Goal: Feedback & Contribution: Submit feedback/report problem

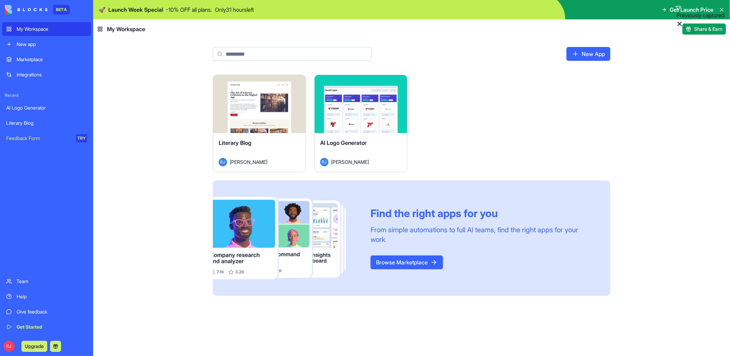
click at [232, 130] on div "Launch" at bounding box center [259, 104] width 93 height 58
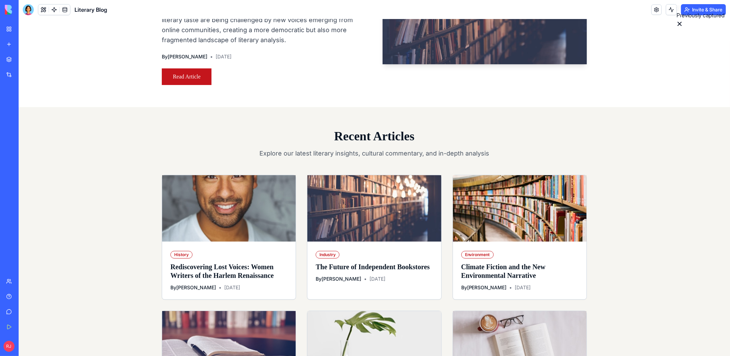
scroll to position [173, 0]
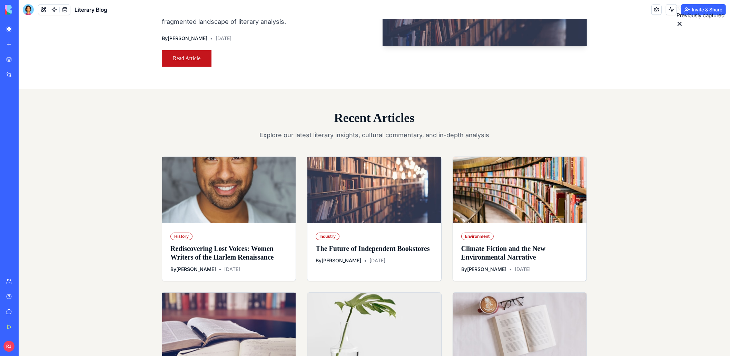
click at [372, 125] on h2 "Recent Articles" at bounding box center [374, 118] width 425 height 14
click at [275, 140] on p "Explore our latest literary insights, cultural commentary, and in-depth analysis" at bounding box center [375, 135] width 232 height 10
click at [278, 140] on p "Explore our latest literary insights, cultural commentary, and in-depth analysis" at bounding box center [375, 135] width 232 height 10
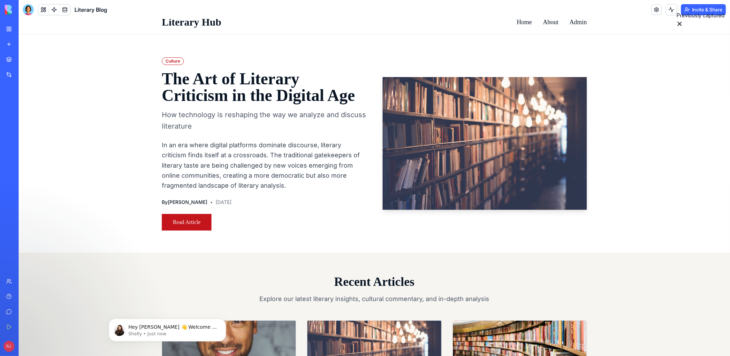
scroll to position [0, 0]
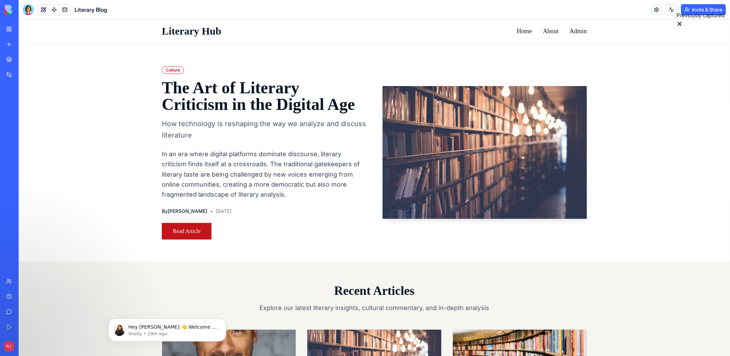
click at [26, 32] on link "My Workspace" at bounding box center [16, 29] width 28 height 14
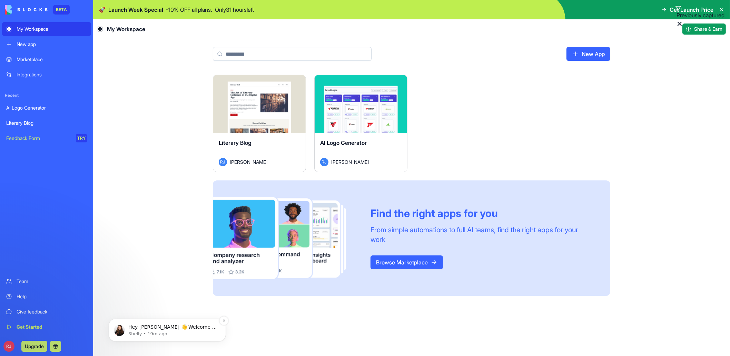
click at [140, 332] on p "Shelly • 19m ago" at bounding box center [172, 333] width 89 height 6
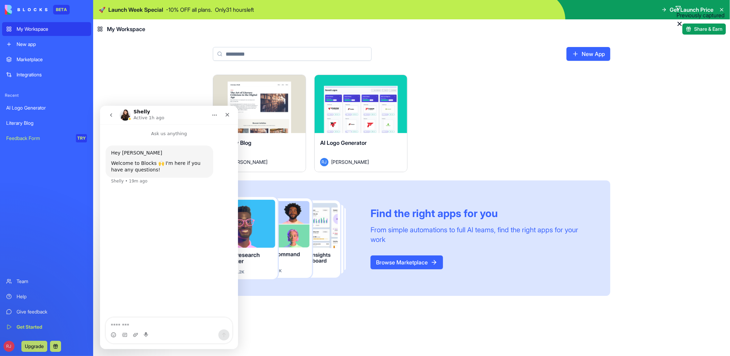
click at [140, 327] on textarea "Message…" at bounding box center [169, 323] width 126 height 12
type textarea "**********"
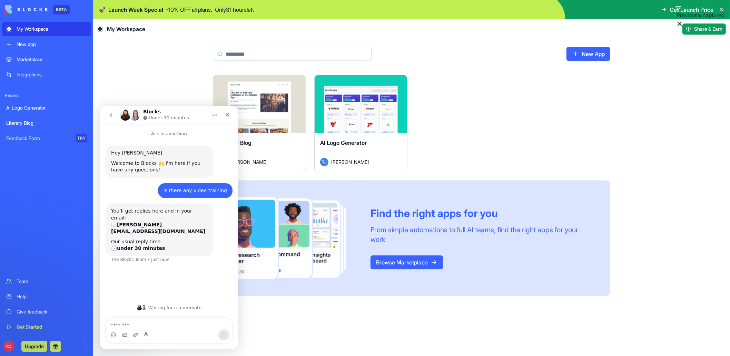
click at [149, 328] on textarea "Message…" at bounding box center [169, 323] width 127 height 12
click at [15, 294] on link "Help" at bounding box center [46, 296] width 89 height 14
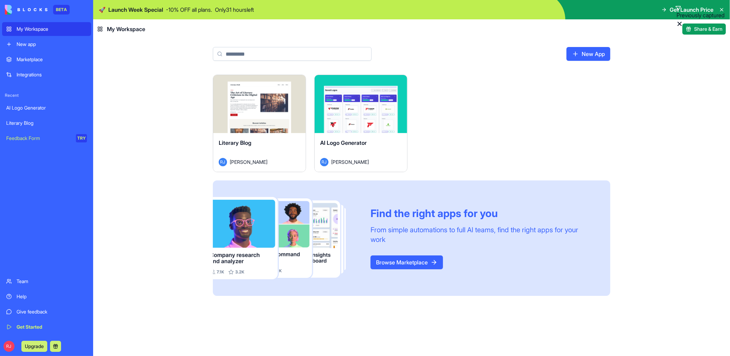
click at [16, 295] on link "Help" at bounding box center [46, 296] width 89 height 14
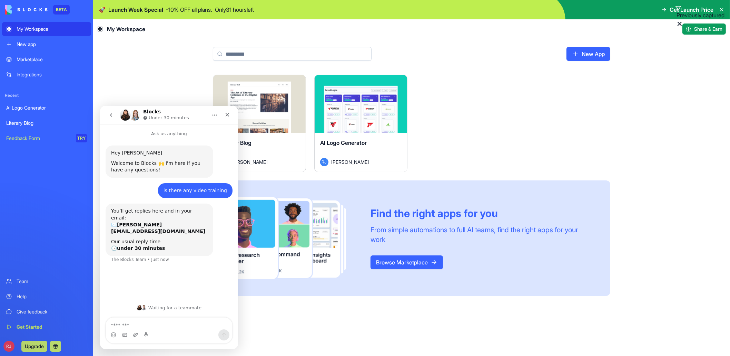
click at [17, 299] on div "Help" at bounding box center [52, 296] width 70 height 7
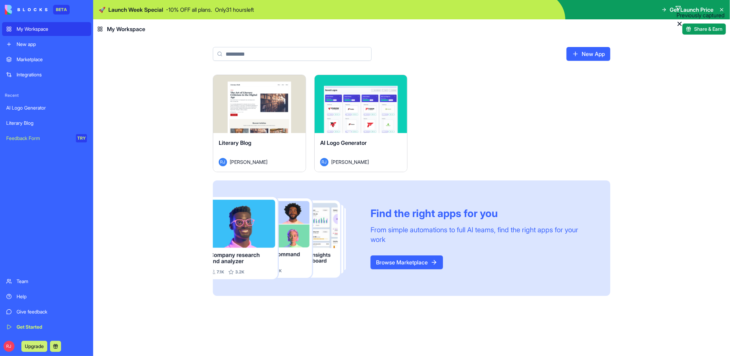
click at [17, 299] on div "Help" at bounding box center [52, 296] width 70 height 7
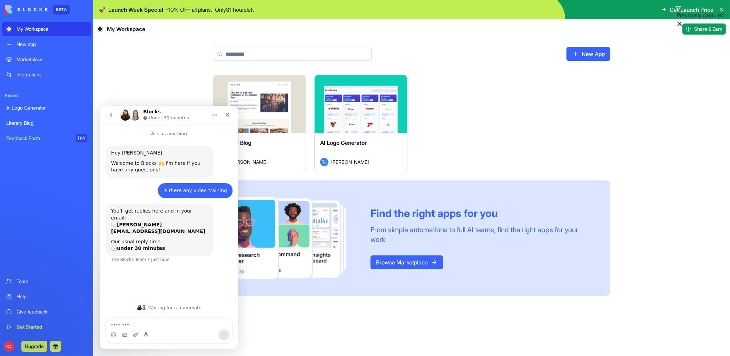
click at [23, 328] on div "Get Started" at bounding box center [52, 326] width 70 height 7
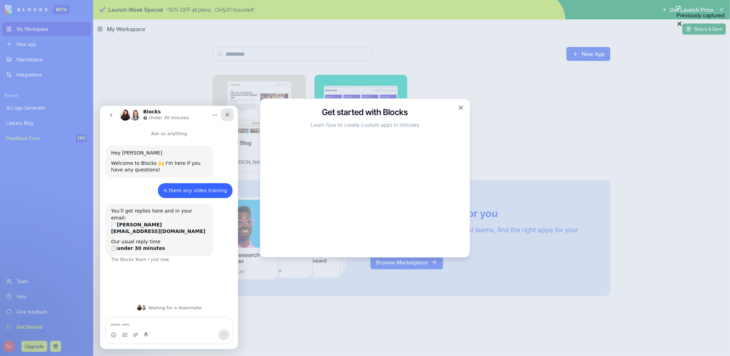
drag, startPoint x: 225, startPoint y: 110, endPoint x: 444, endPoint y: 234, distance: 251.8
click at [225, 110] on div "Close" at bounding box center [227, 114] width 12 height 12
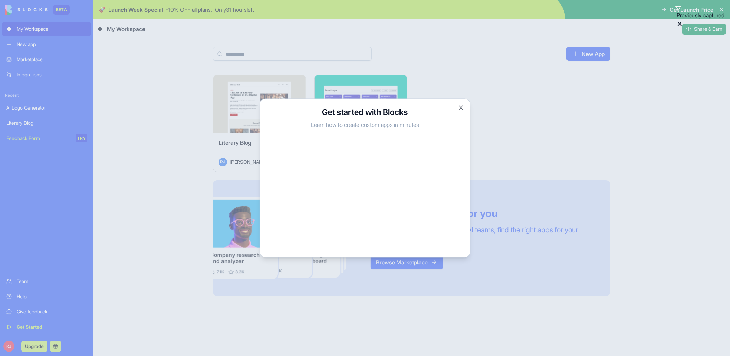
click at [145, 119] on div at bounding box center [365, 178] width 730 height 356
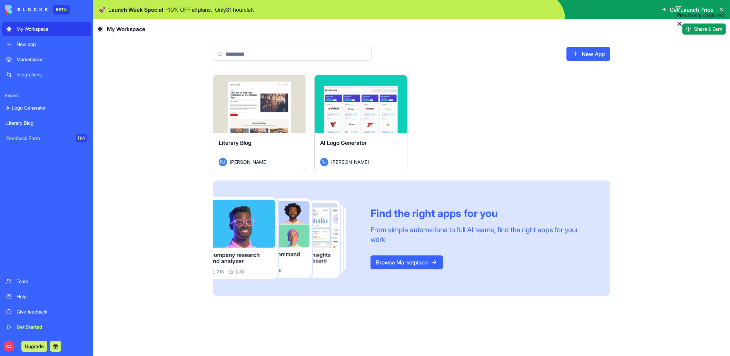
click at [23, 309] on div "Give feedback" at bounding box center [52, 311] width 70 height 7
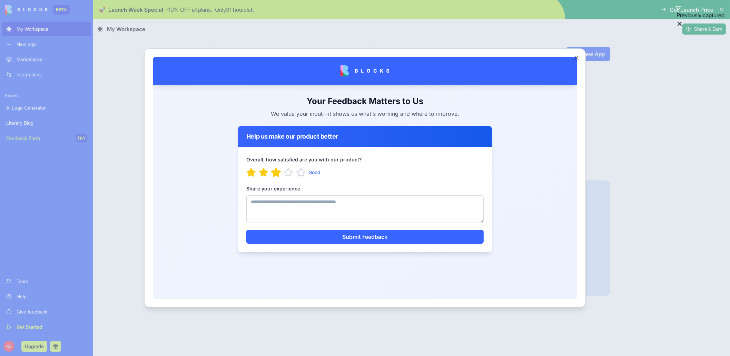
click at [281, 173] on icon "button" at bounding box center [276, 172] width 11 height 11
click at [272, 204] on textarea "Share your experience" at bounding box center [364, 209] width 237 height 28
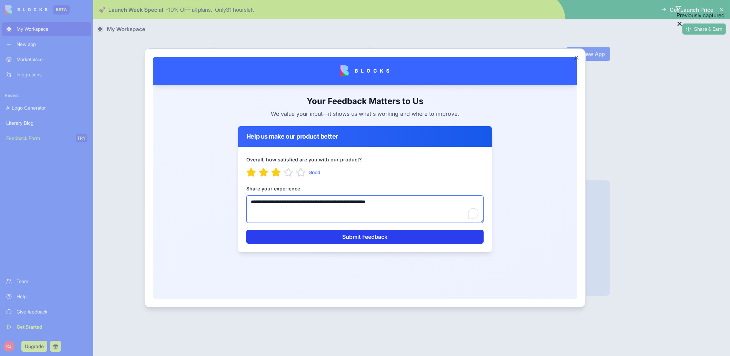
type textarea "**********"
click at [322, 240] on button "Submit Feedback" at bounding box center [364, 236] width 237 height 14
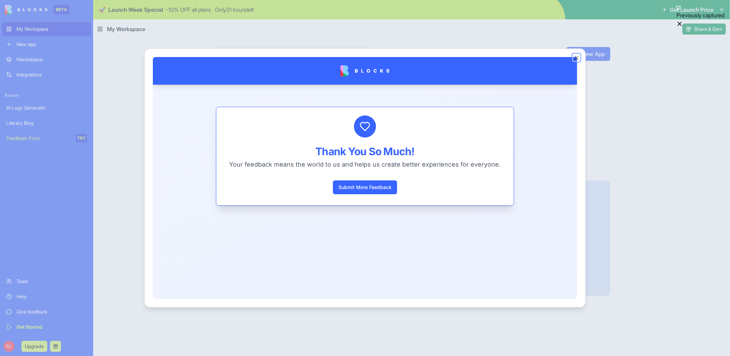
click at [576, 58] on button "Close" at bounding box center [576, 57] width 7 height 7
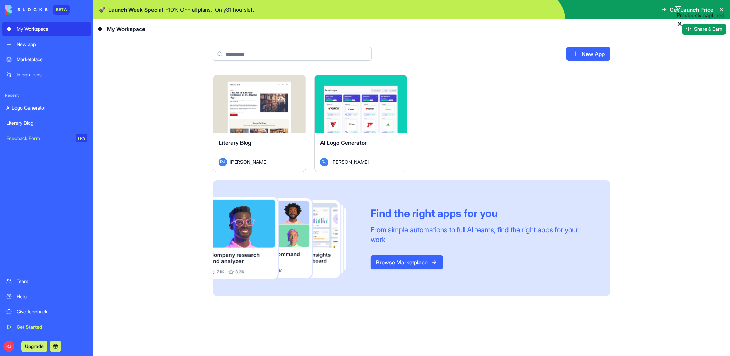
click at [31, 77] on div "Integrations" at bounding box center [52, 74] width 70 height 7
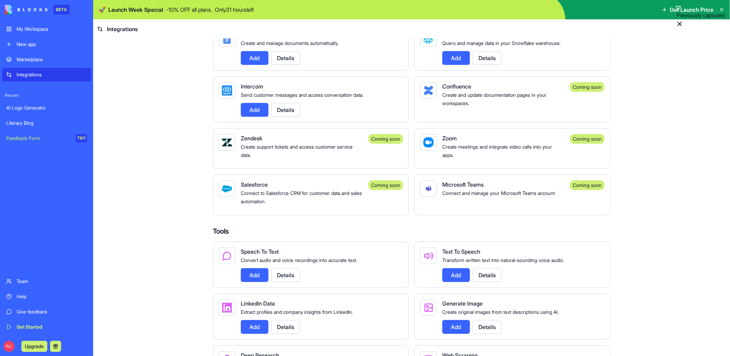
scroll to position [552, 0]
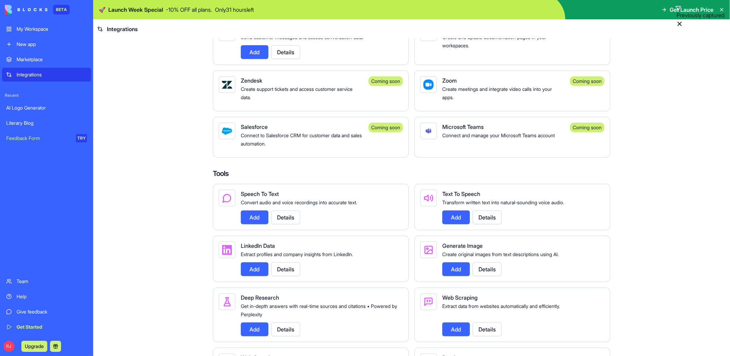
click at [13, 329] on link "Get Started" at bounding box center [46, 327] width 89 height 14
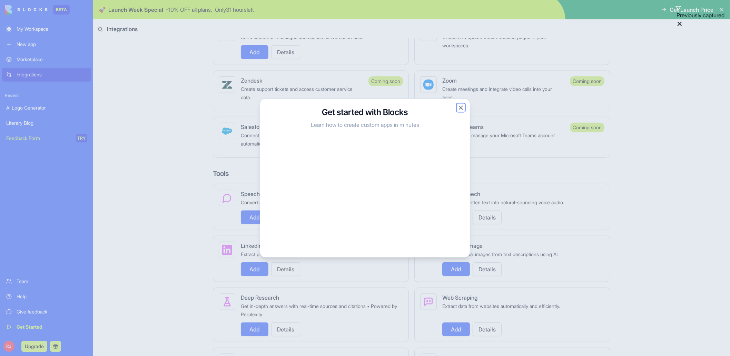
click at [461, 106] on button "Close" at bounding box center [461, 107] width 7 height 7
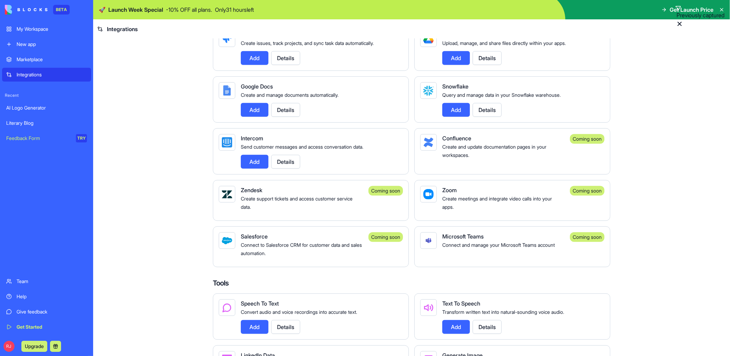
scroll to position [414, 0]
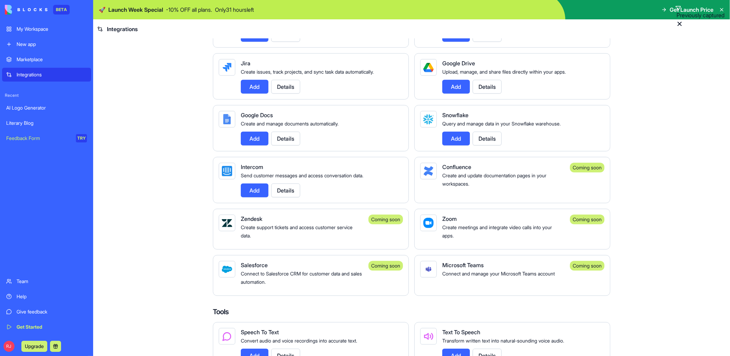
click at [36, 57] on div "Marketplace" at bounding box center [52, 59] width 70 height 7
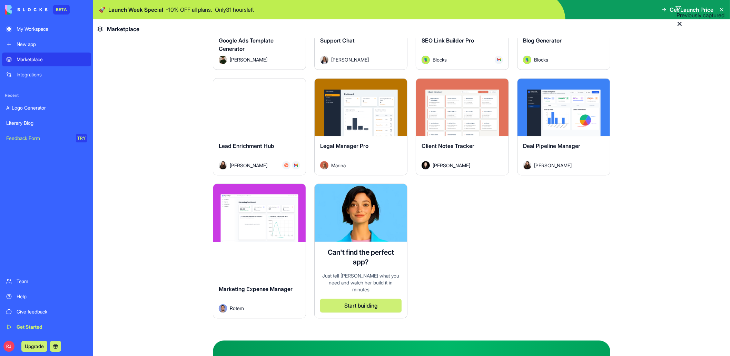
scroll to position [1864, 0]
